Goal: Task Accomplishment & Management: Manage account settings

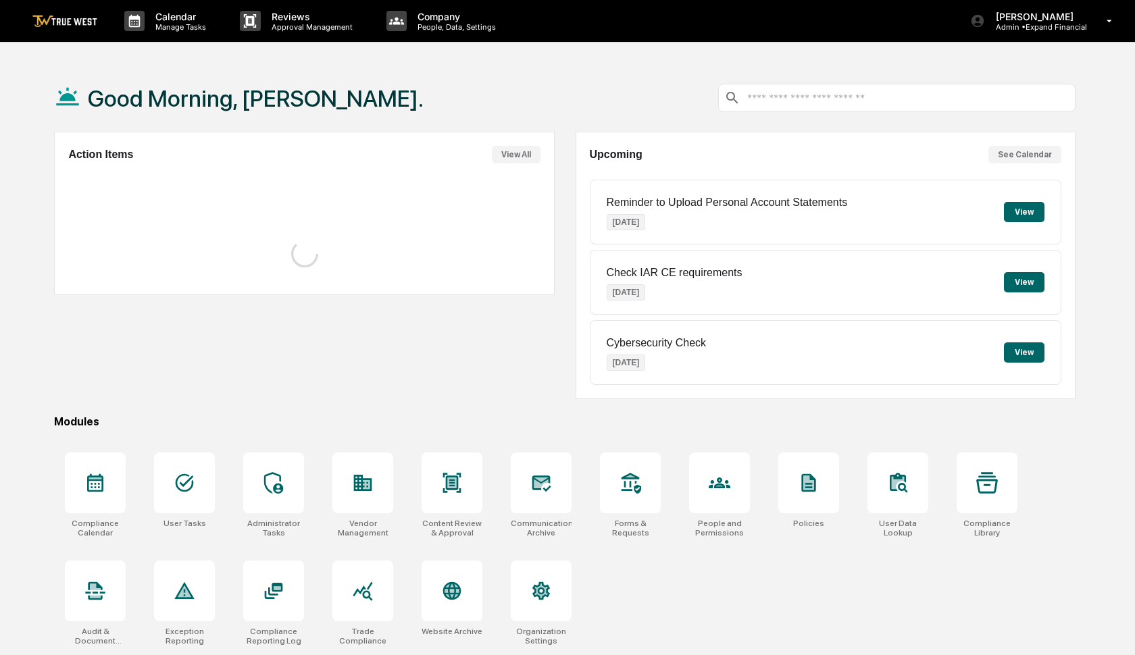
click at [279, 395] on div "Action Items View All" at bounding box center [304, 266] width 501 height 268
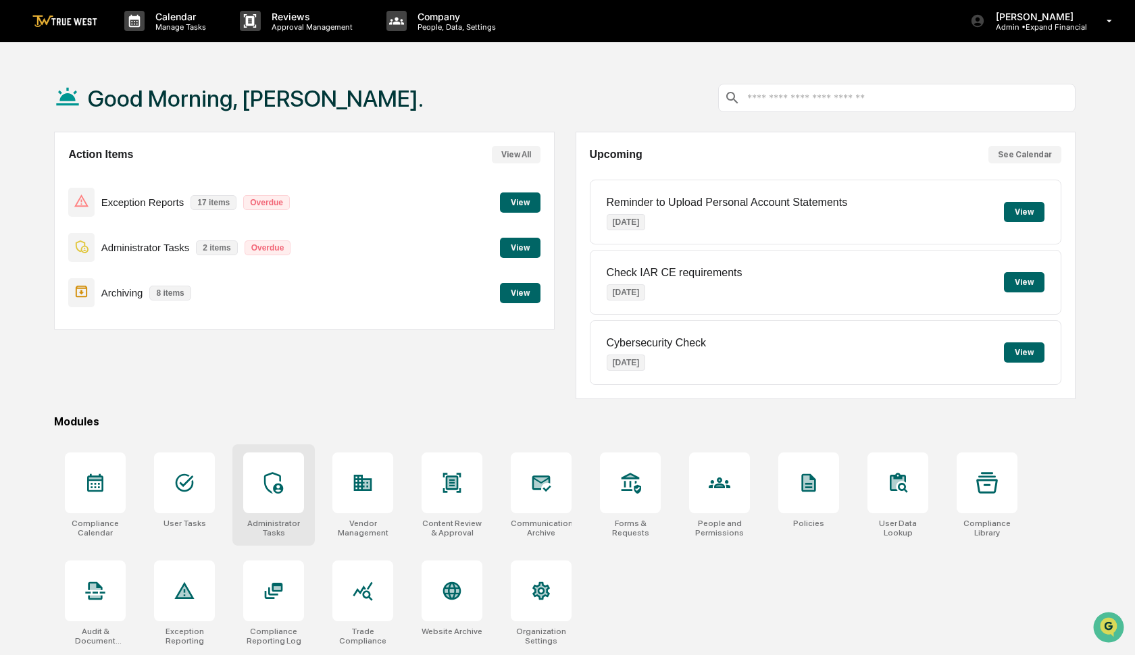
click at [283, 487] on icon at bounding box center [274, 483] width 22 height 22
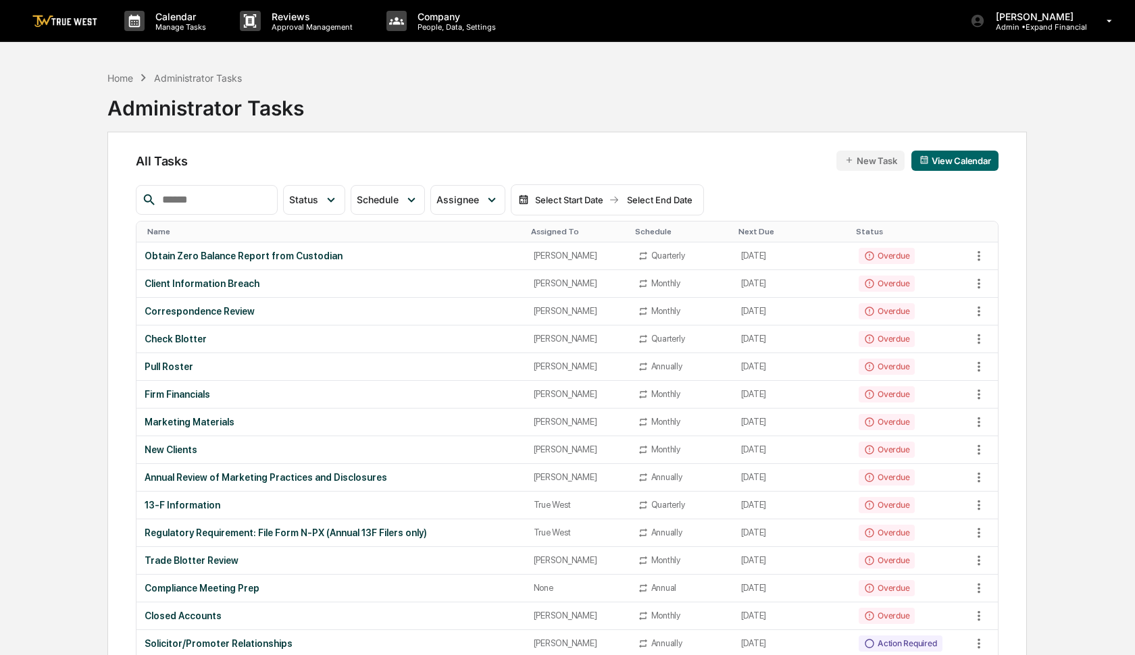
click at [245, 202] on input "text" at bounding box center [214, 200] width 115 height 18
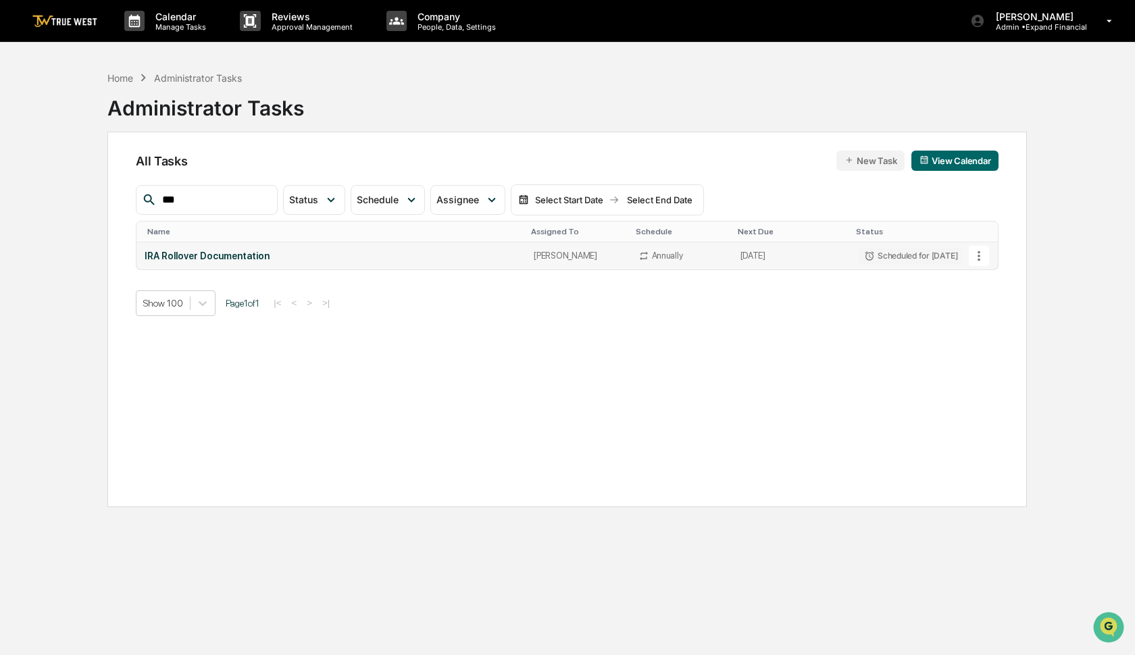
type input "***"
click at [981, 256] on icon at bounding box center [979, 256] width 3 height 10
click at [983, 335] on img at bounding box center [986, 329] width 11 height 11
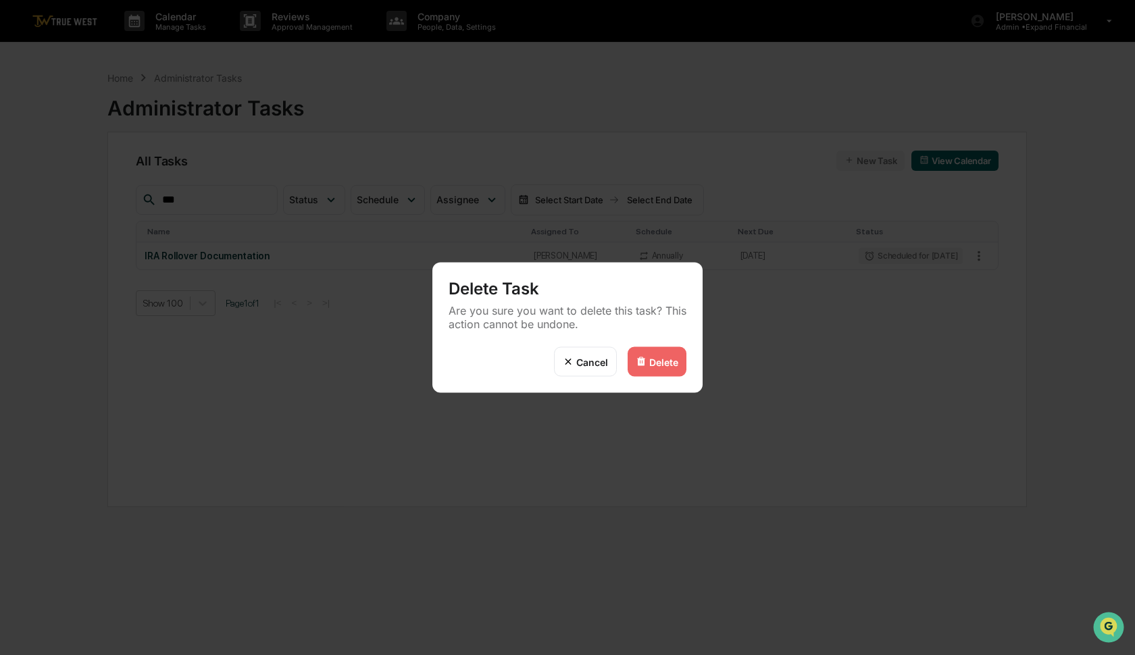
click at [668, 362] on div "Delete" at bounding box center [663, 361] width 29 height 11
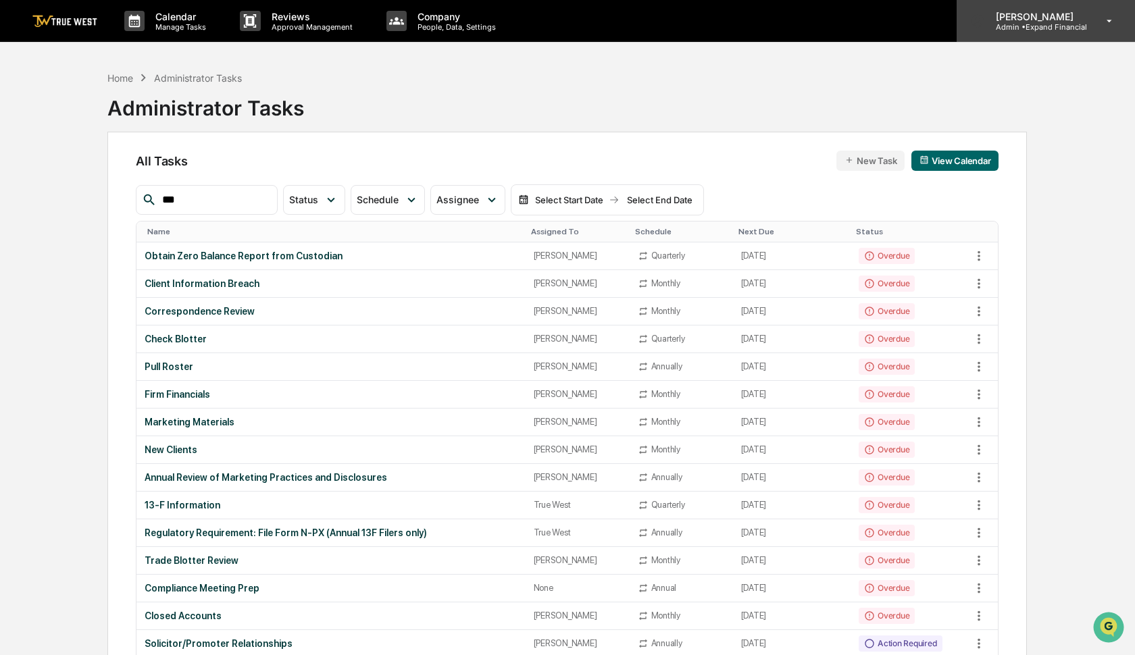
click at [1037, 27] on p "Admin • Expand Financial" at bounding box center [1036, 26] width 102 height 9
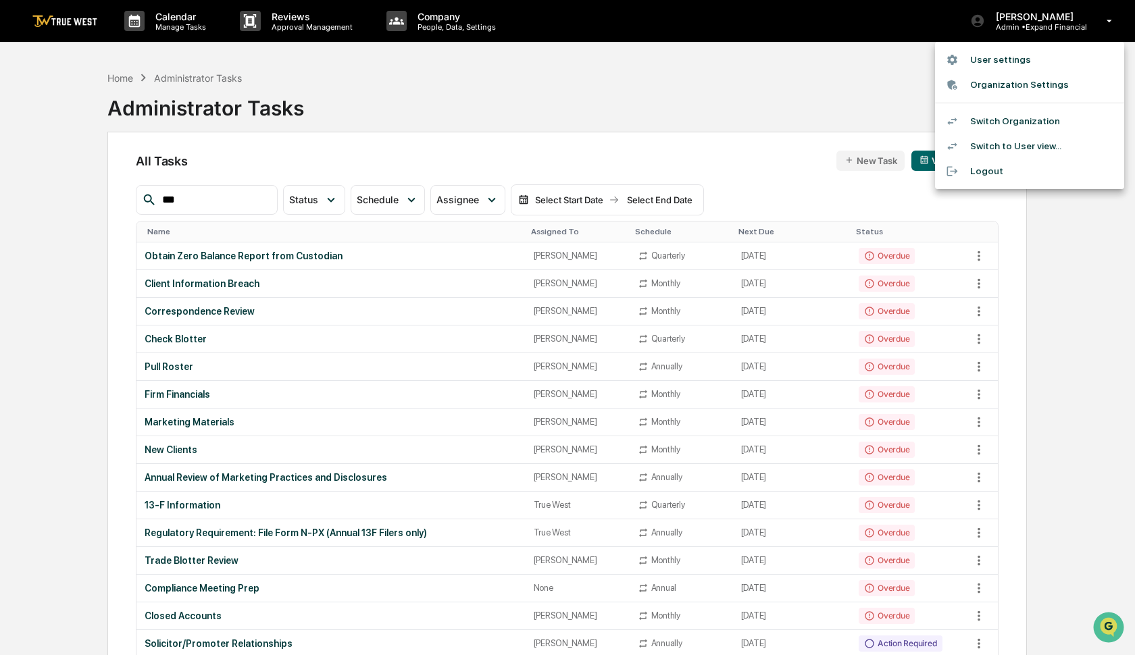
click at [1021, 118] on li "Switch Organization" at bounding box center [1029, 121] width 189 height 25
